Goal: Register for event/course

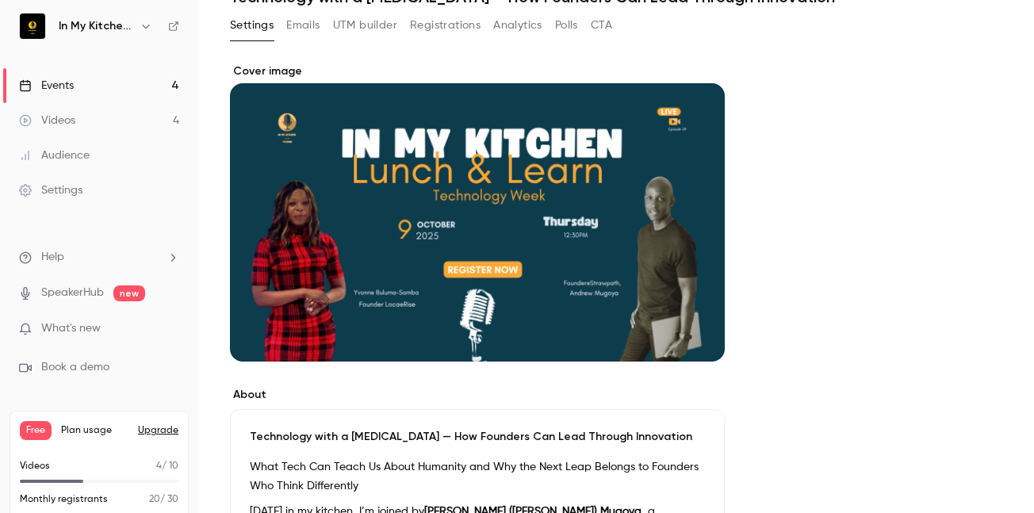
scroll to position [55, 0]
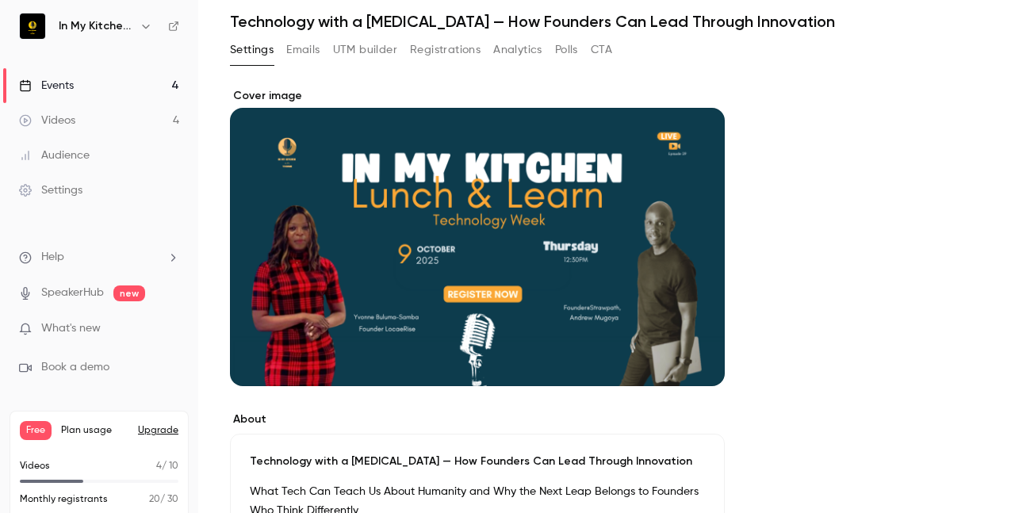
click at [71, 90] on div "Events" at bounding box center [46, 86] width 55 height 16
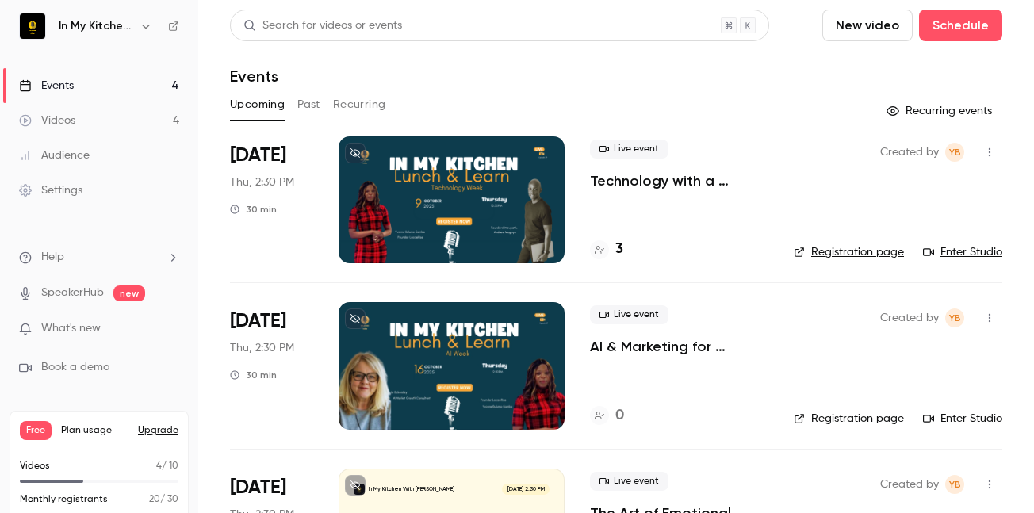
click at [958, 253] on link "Enter Studio" at bounding box center [962, 252] width 79 height 16
click at [967, 253] on link "Enter Studio" at bounding box center [962, 252] width 79 height 16
